Goal: Check status: Check status

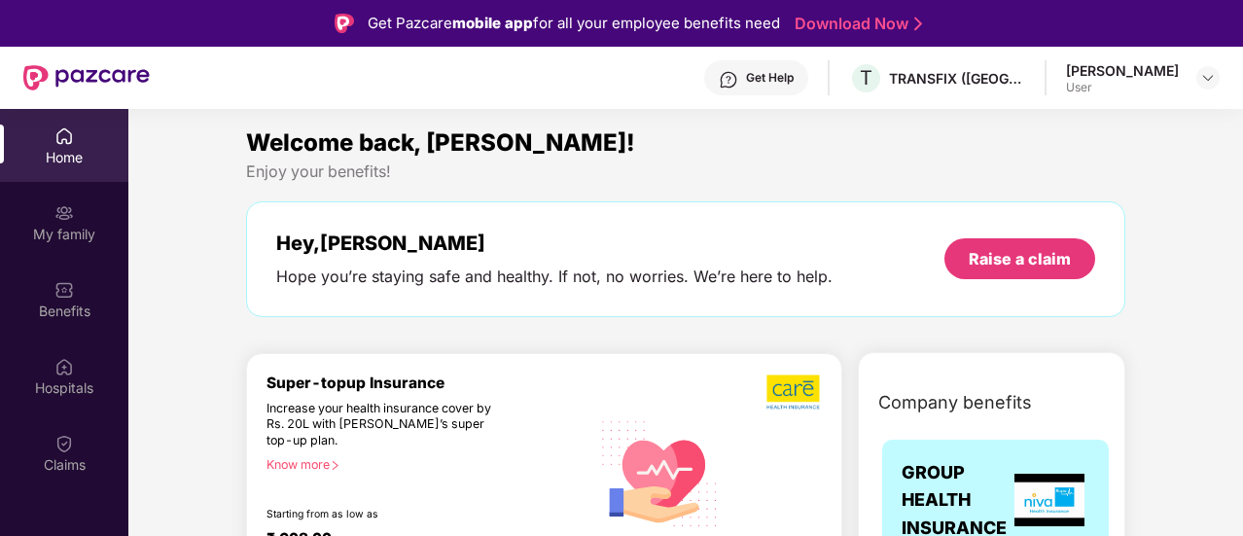
drag, startPoint x: 1239, startPoint y: 135, endPoint x: 1244, endPoint y: 116, distance: 20.0
click at [1242, 116] on html "Get Pazcare mobile app for all your employee benefits need Download Now Get Hel…" at bounding box center [621, 268] width 1243 height 536
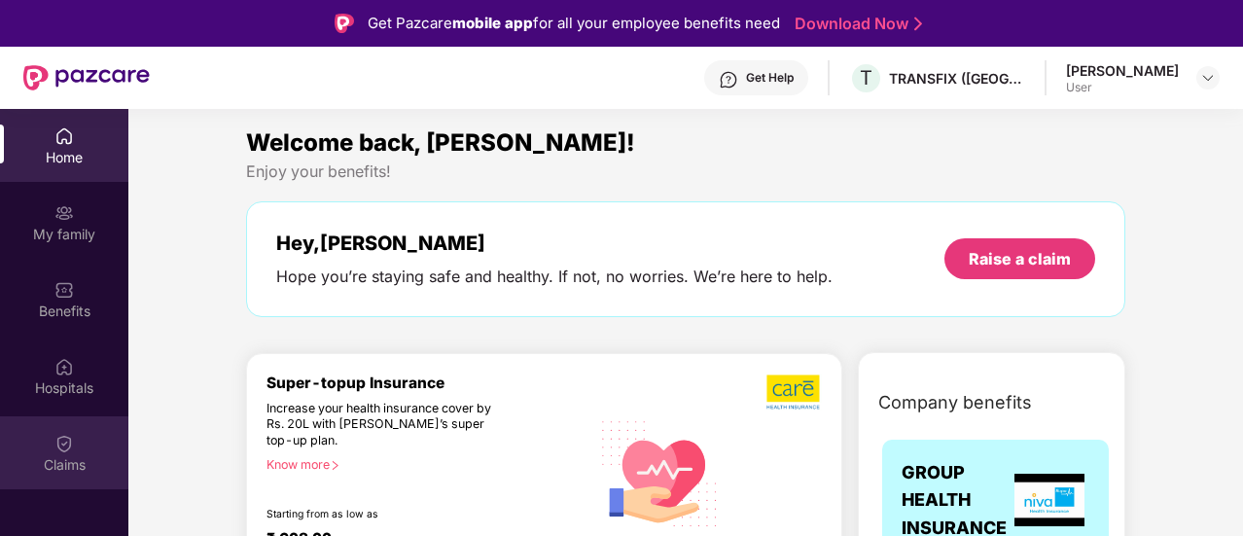
click at [69, 448] on img at bounding box center [63, 443] width 19 height 19
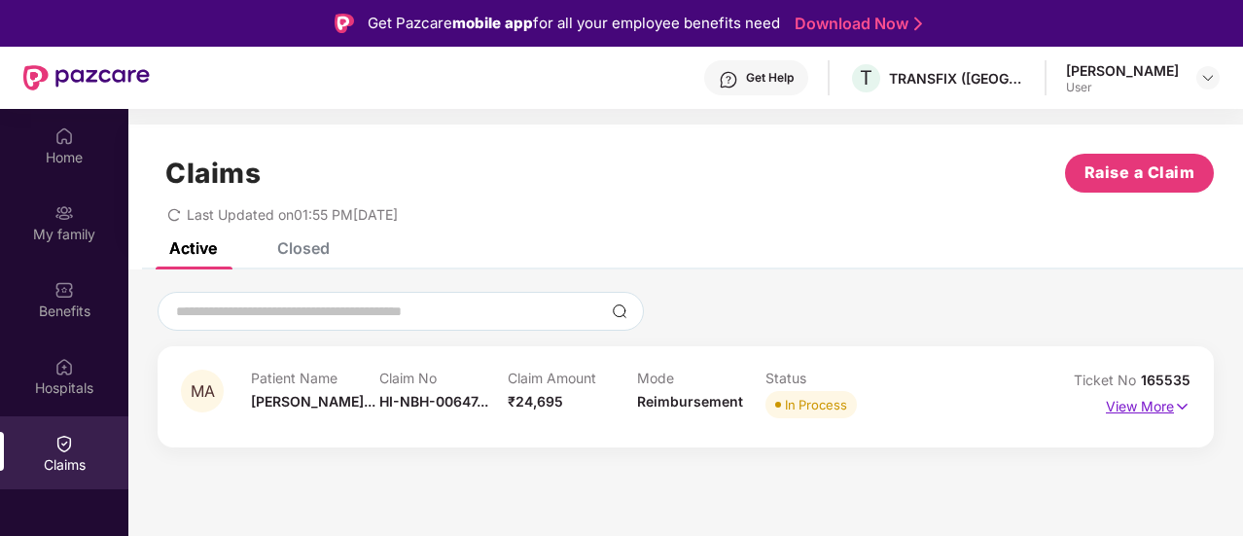
click at [1138, 411] on p "View More" at bounding box center [1148, 404] width 85 height 26
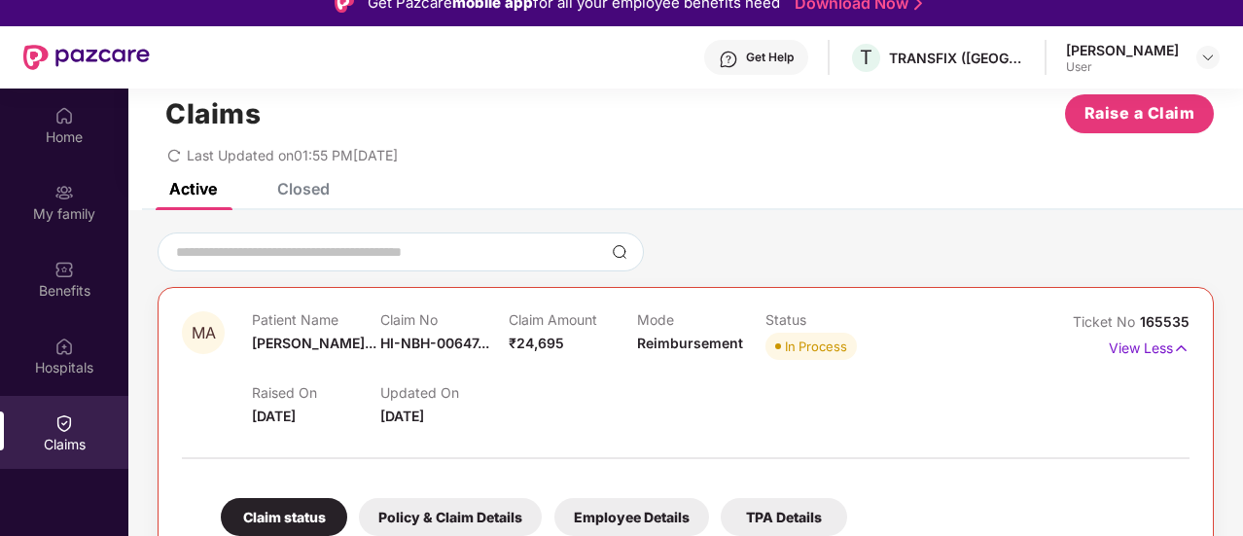
scroll to position [109, 0]
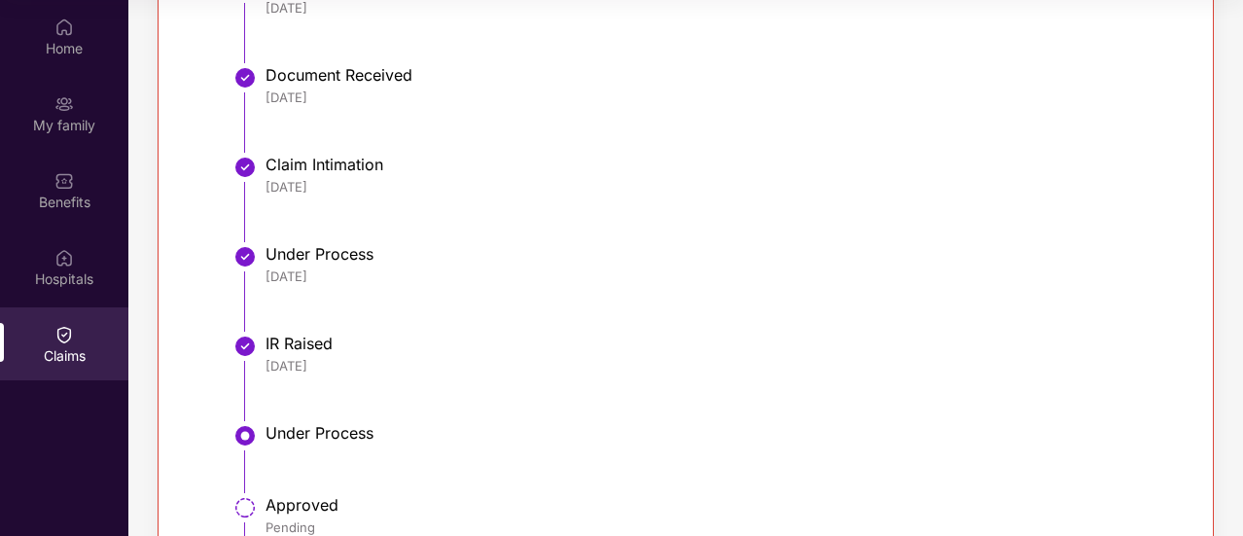
drag, startPoint x: 972, startPoint y: 161, endPoint x: 1017, endPoint y: 563, distance: 404.1
click at [1017, 427] on html "Get Pazcare mobile app for all your employee benefits need Download Now Get Hel…" at bounding box center [621, 159] width 1243 height 536
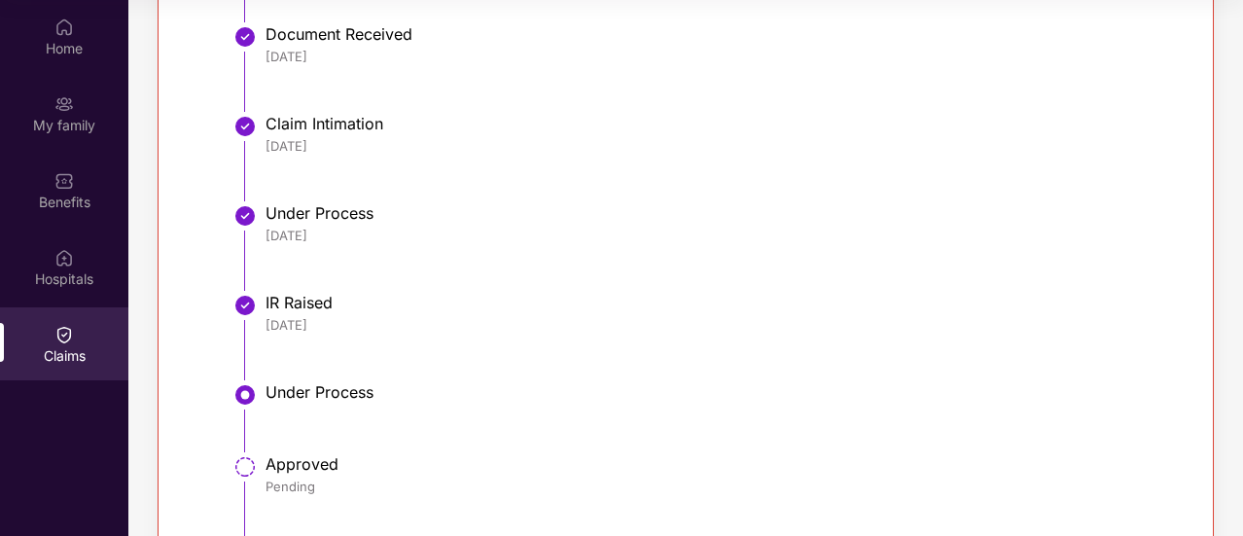
click at [1022, 325] on div "[DATE]" at bounding box center [717, 325] width 904 height 18
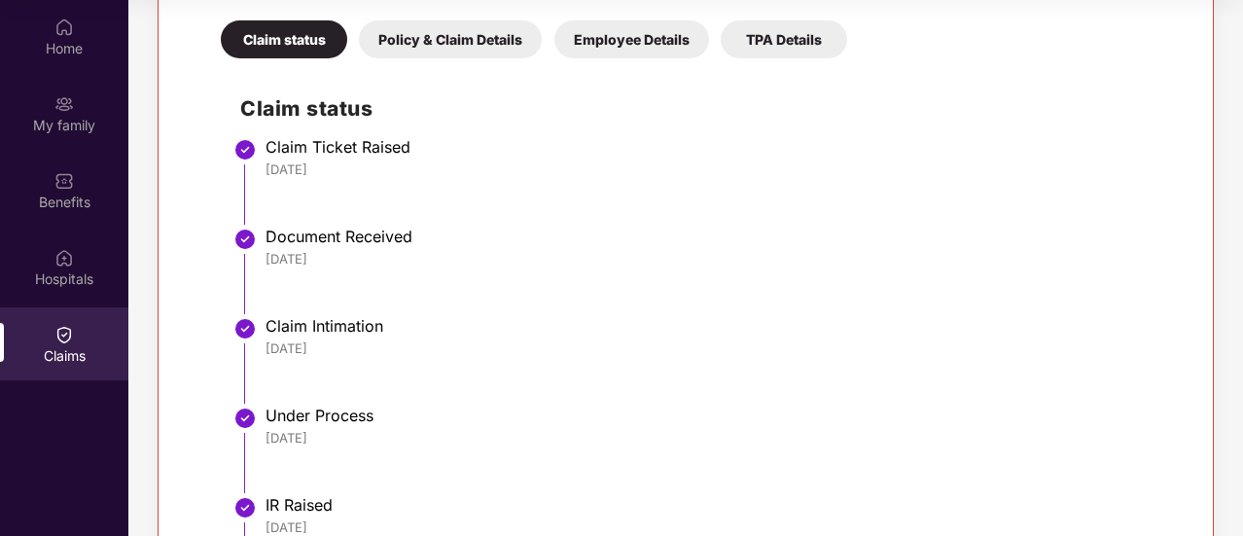
scroll to position [425, 0]
